Goal: Information Seeking & Learning: Learn about a topic

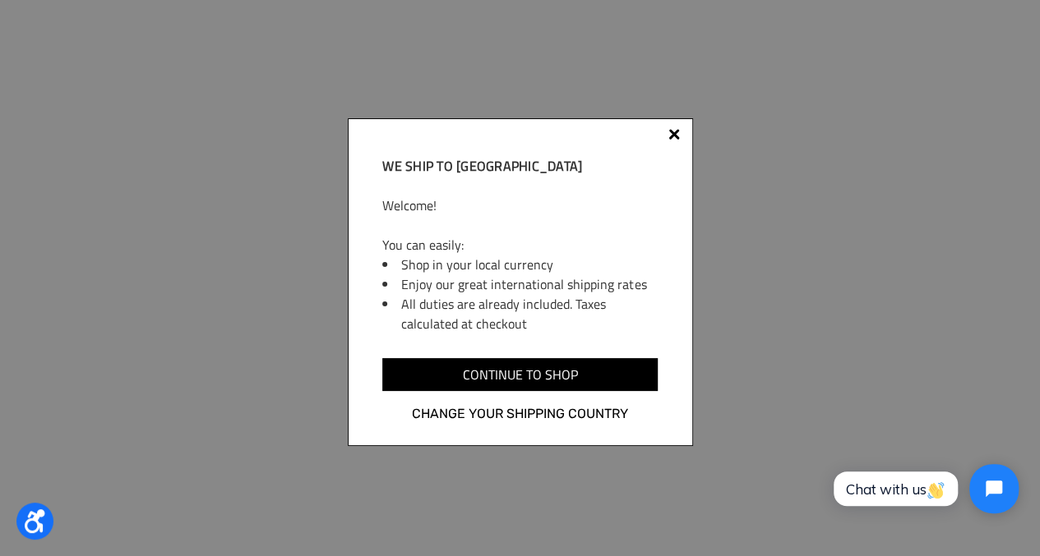
click at [671, 136] on div at bounding box center [674, 134] width 12 height 12
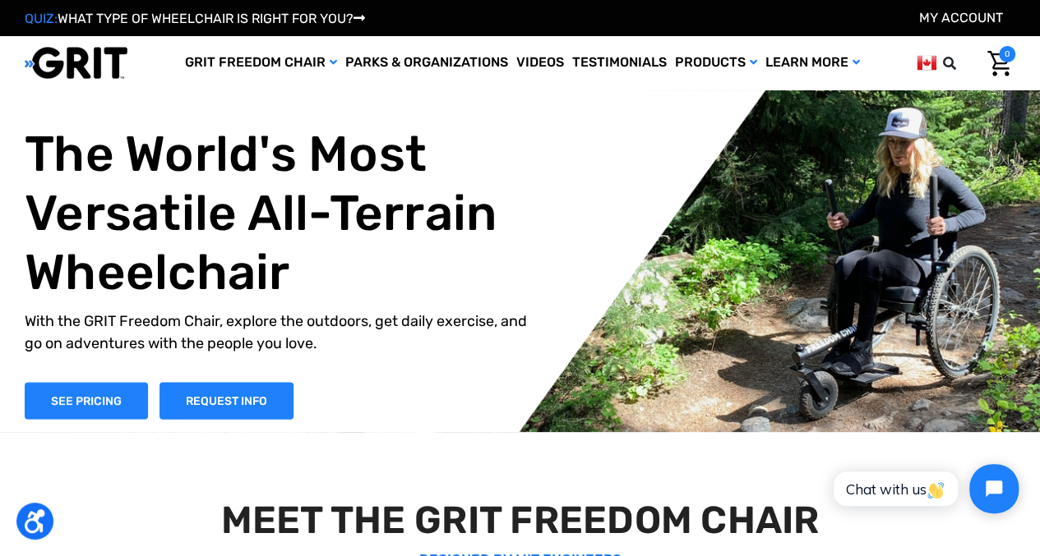
click at [931, 66] on img at bounding box center [926, 63] width 20 height 21
click at [924, 60] on img at bounding box center [926, 63] width 20 height 21
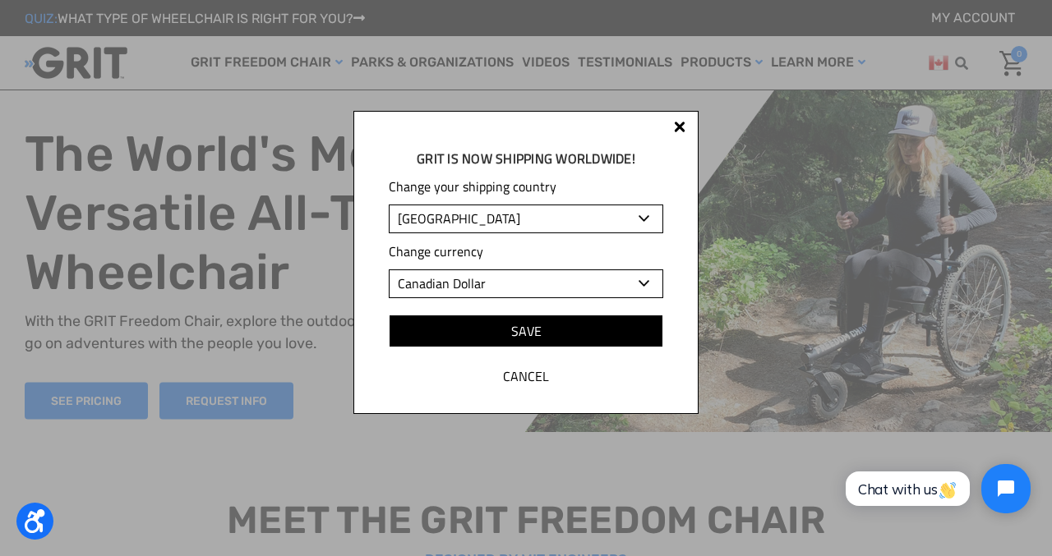
click at [679, 127] on div at bounding box center [680, 127] width 12 height 12
click at [679, 127] on div at bounding box center [526, 278] width 1052 height 556
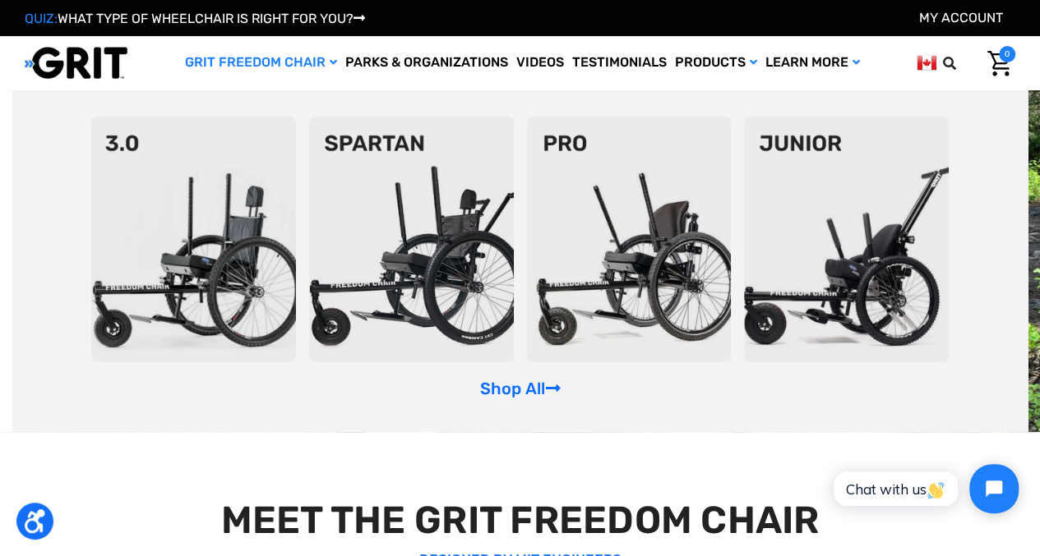
click at [284, 64] on link "GRIT Freedom Chair" at bounding box center [261, 62] width 160 height 53
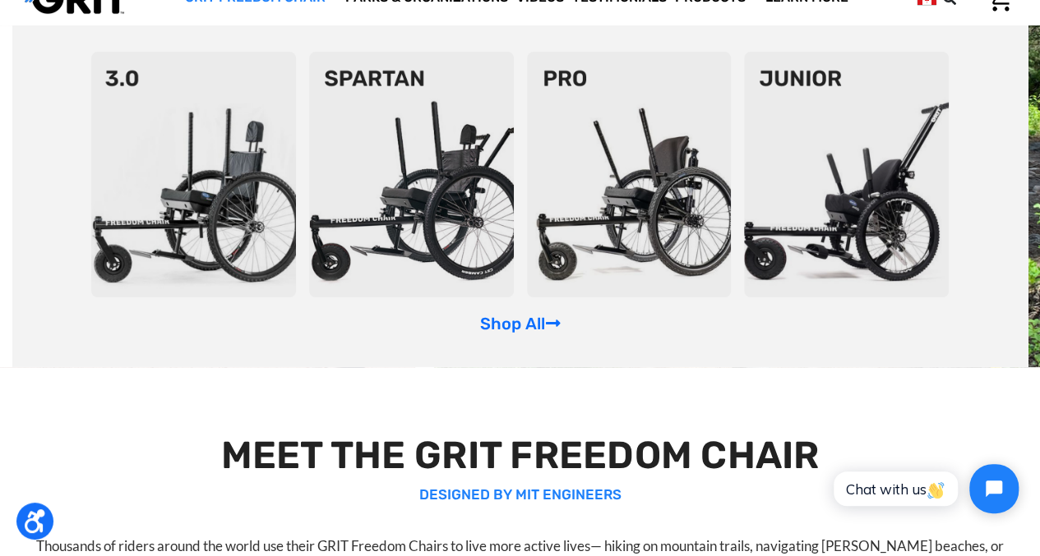
scroll to position [247, 0]
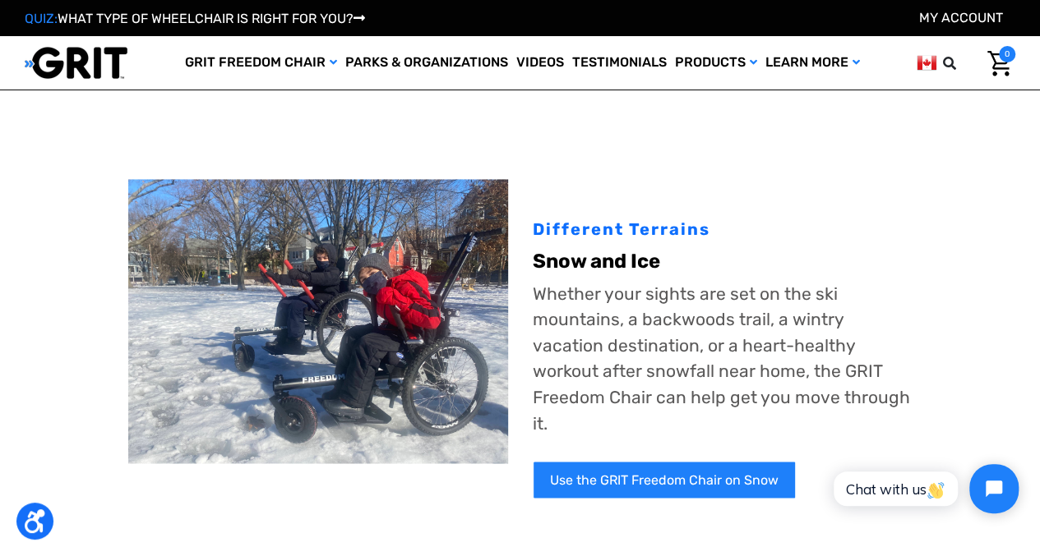
scroll to position [1561, 0]
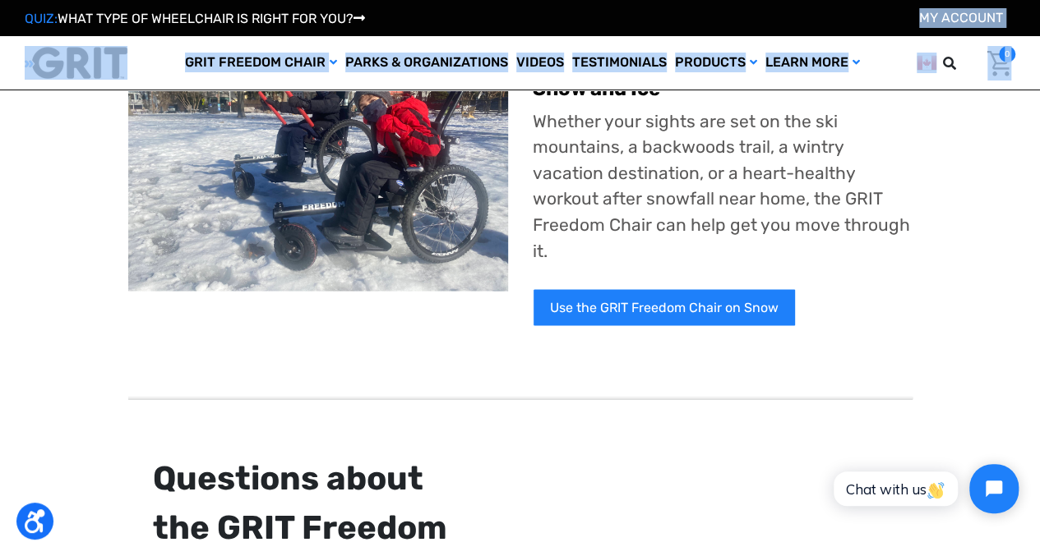
drag, startPoint x: 608, startPoint y: -4, endPoint x: -304, endPoint y: 7, distance: 912.2
click at [0, 7] on html "Accessibility Screen-Reader Guide, Feedback, and Issue Reporting | New window Q…" at bounding box center [520, 263] width 1040 height 3173
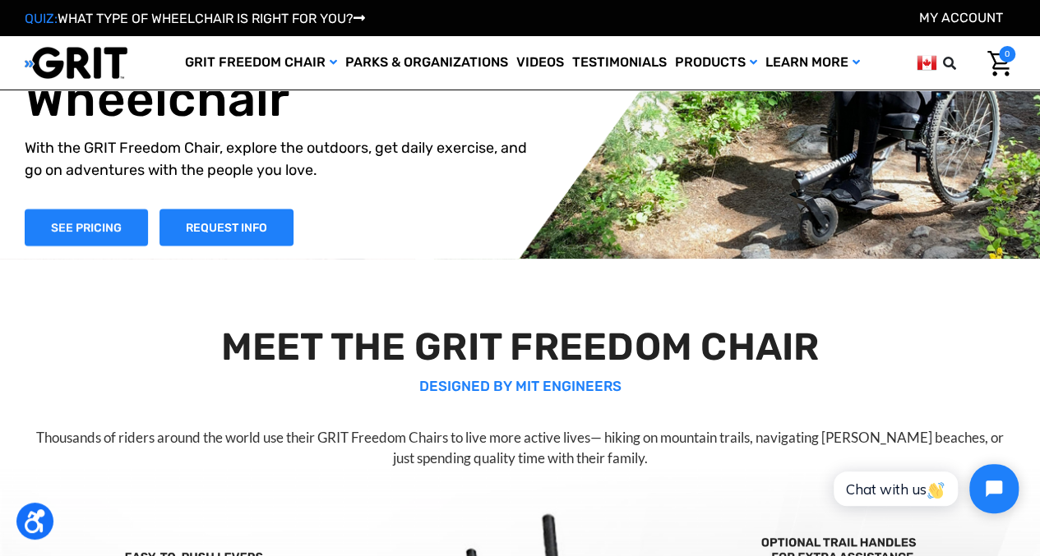
scroll to position [164, 0]
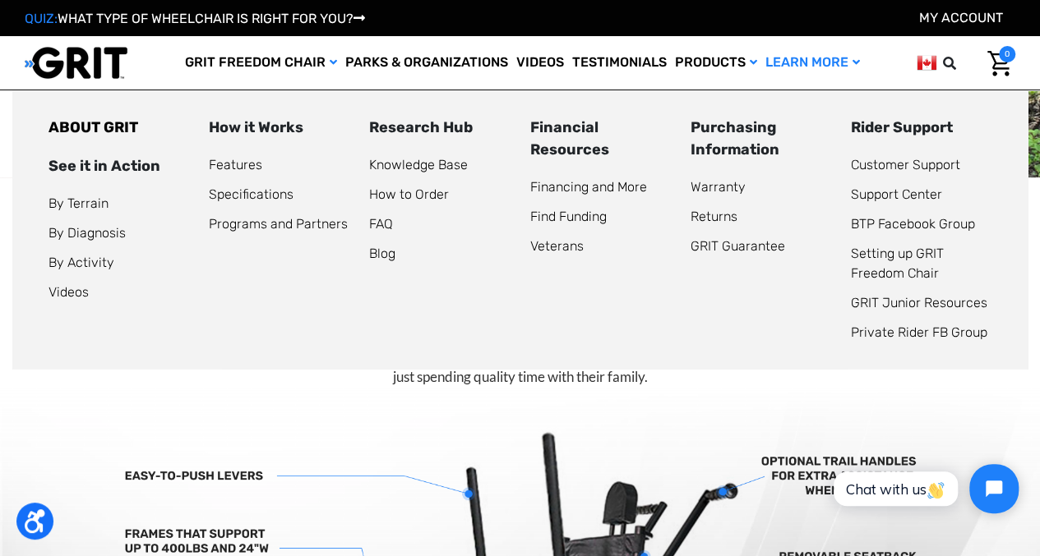
click at [852, 60] on link "Learn More" at bounding box center [812, 62] width 103 height 53
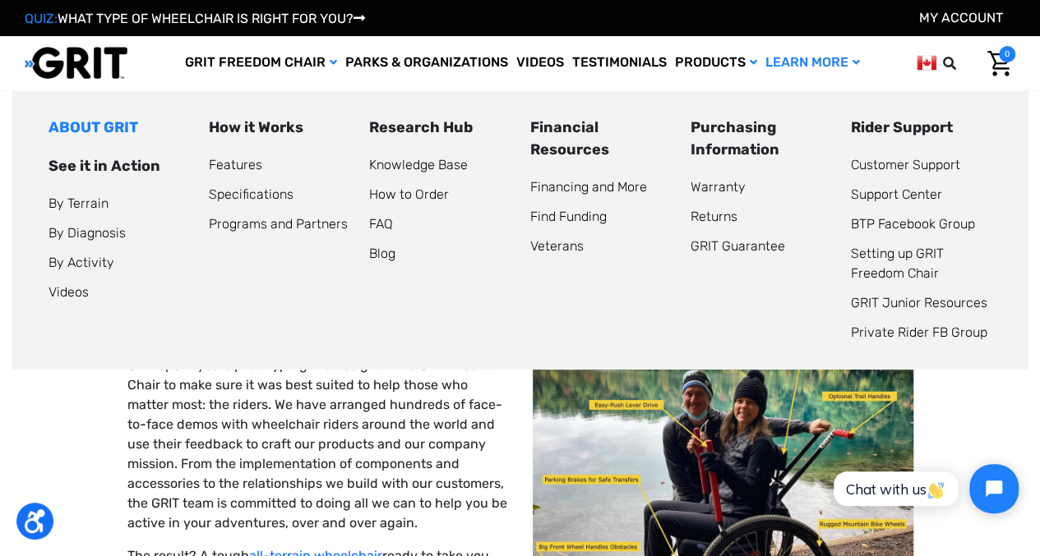
click at [108, 127] on link "ABOUT GRIT" at bounding box center [93, 127] width 90 height 18
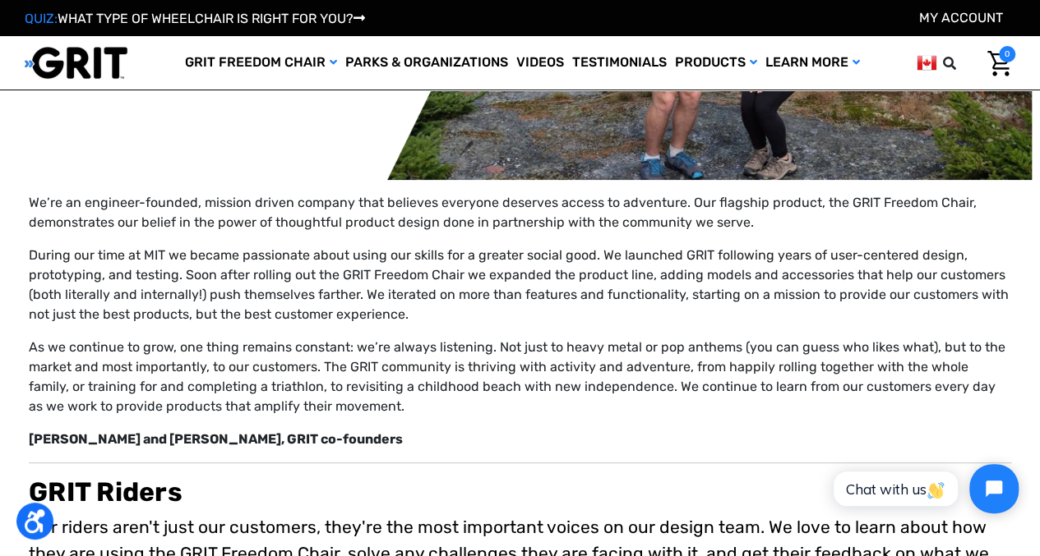
scroll to position [164, 0]
